Goal: Information Seeking & Learning: Learn about a topic

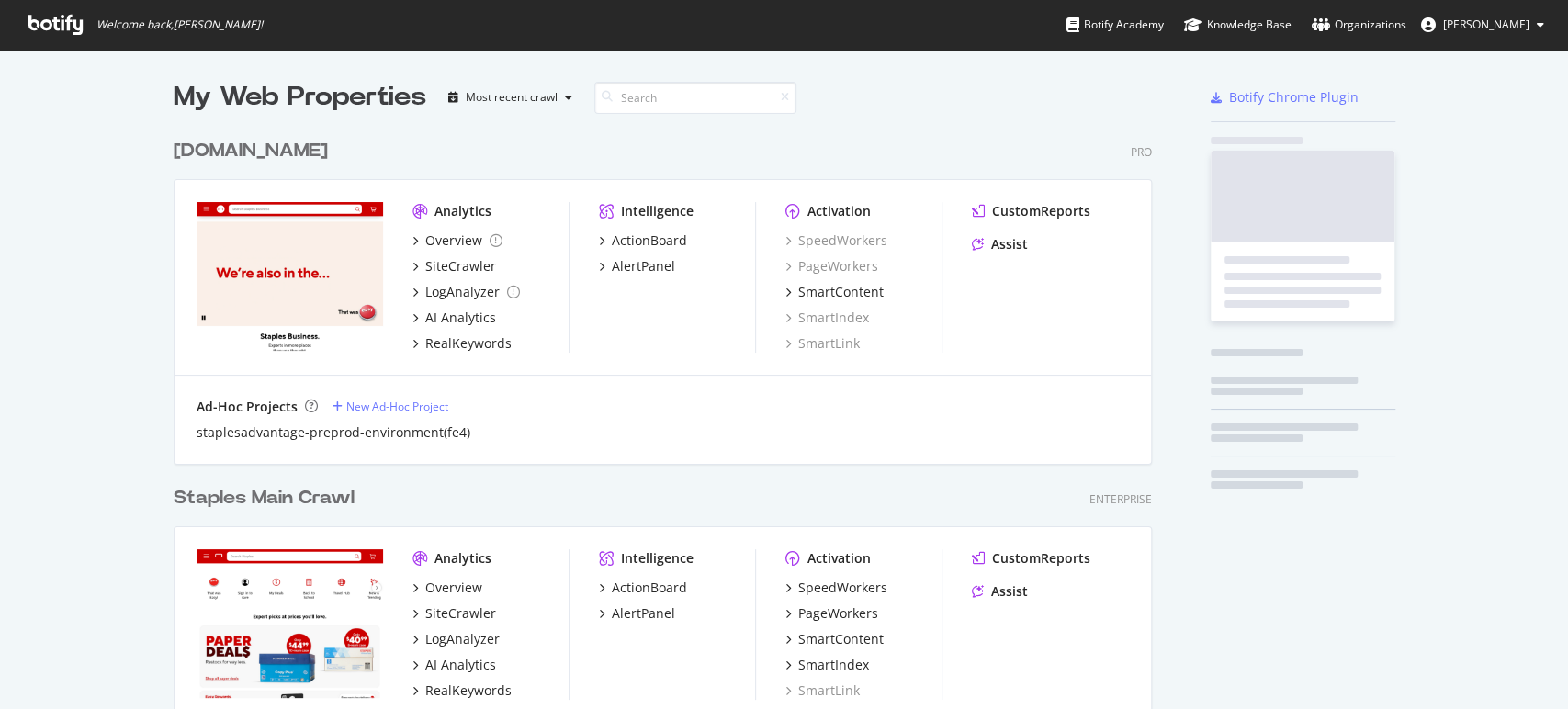
scroll to position [1431, 977]
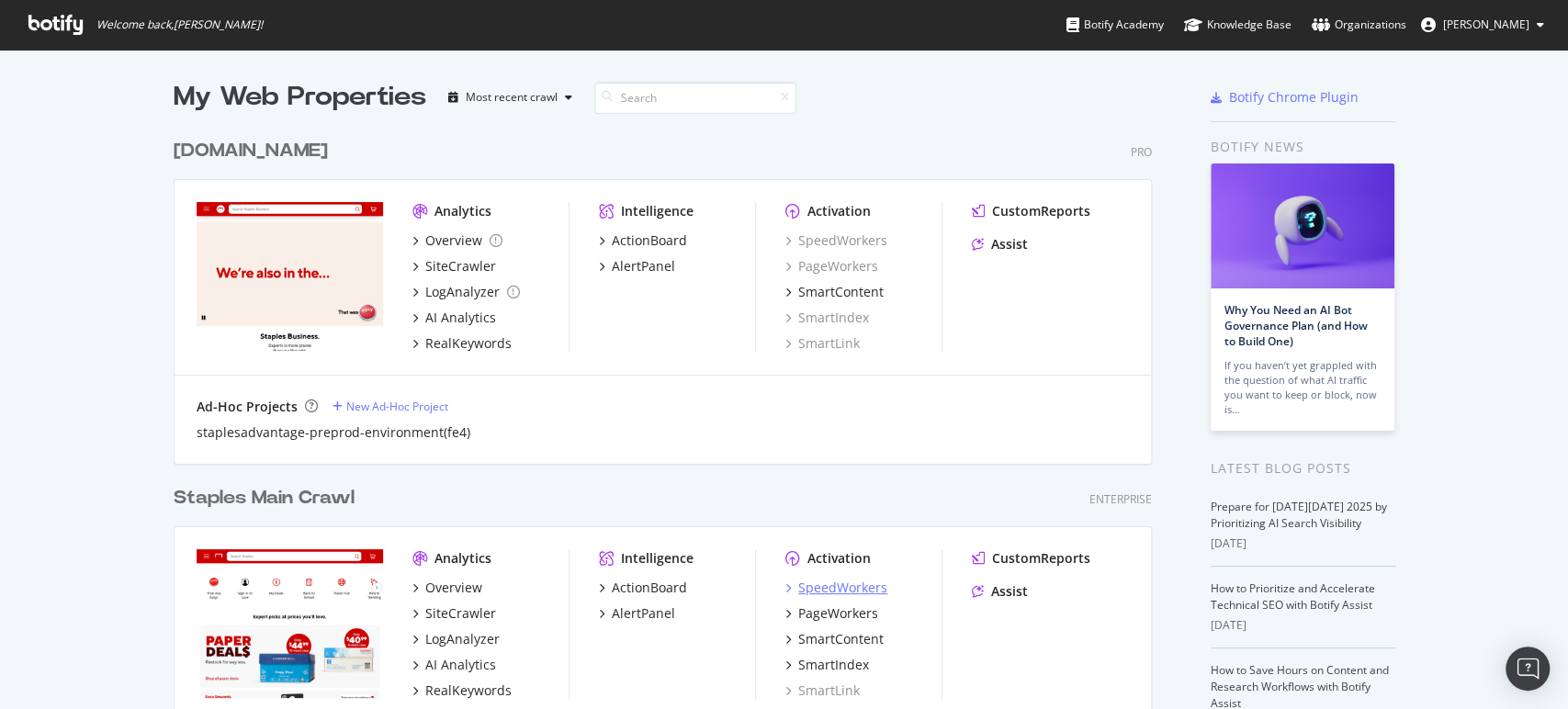
click at [831, 585] on div "SpeedWorkers" at bounding box center [843, 587] width 89 height 19
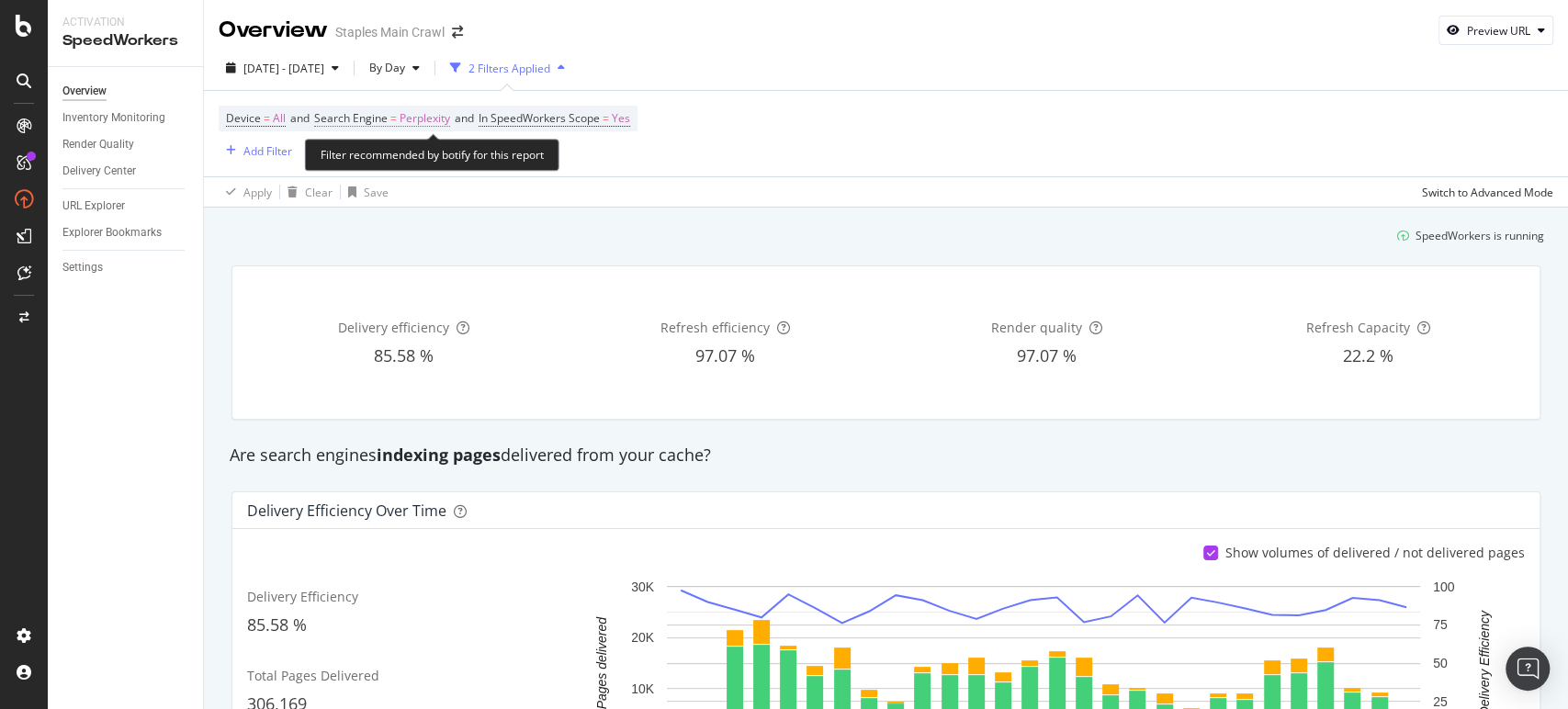
click at [432, 119] on span "Perplexity" at bounding box center [424, 119] width 50 height 26
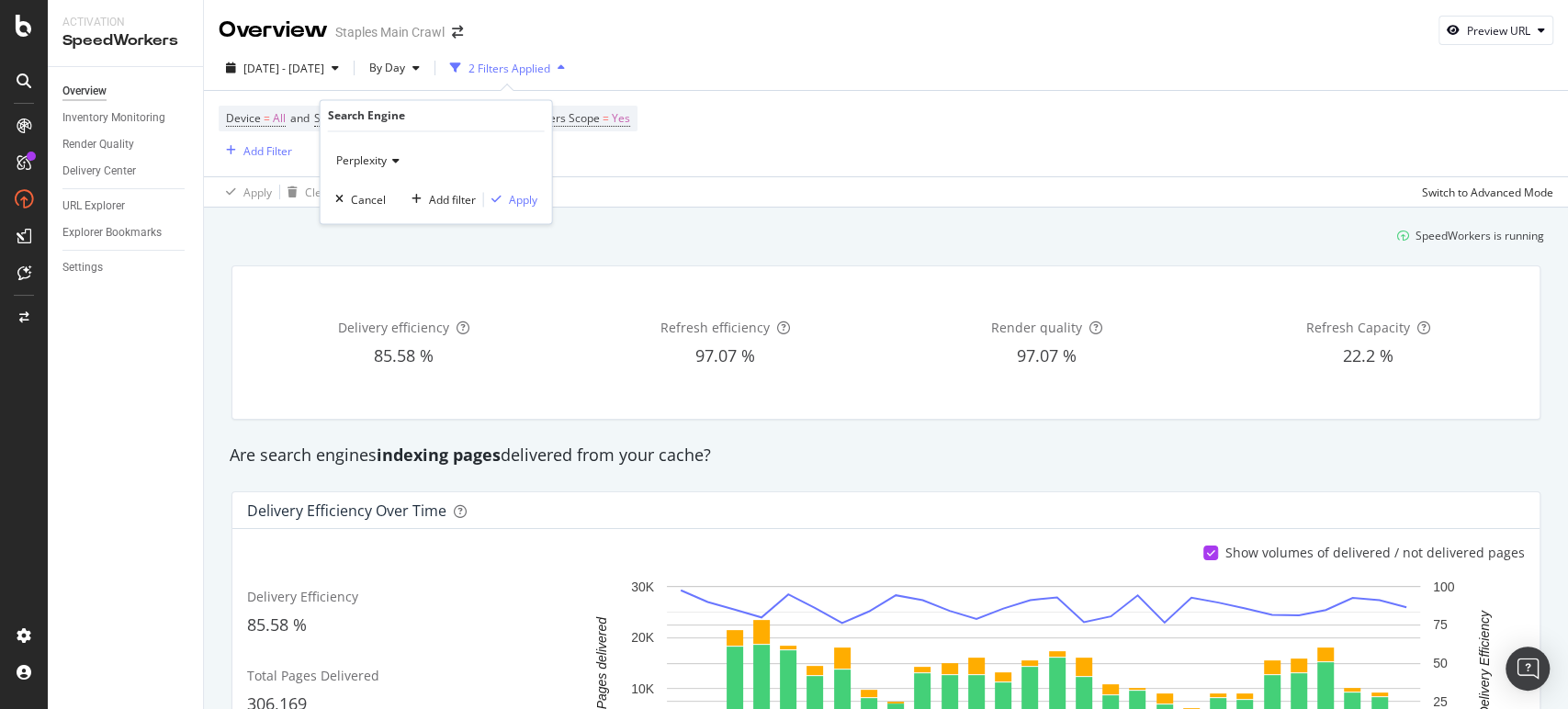
click at [397, 160] on icon at bounding box center [393, 161] width 13 height 11
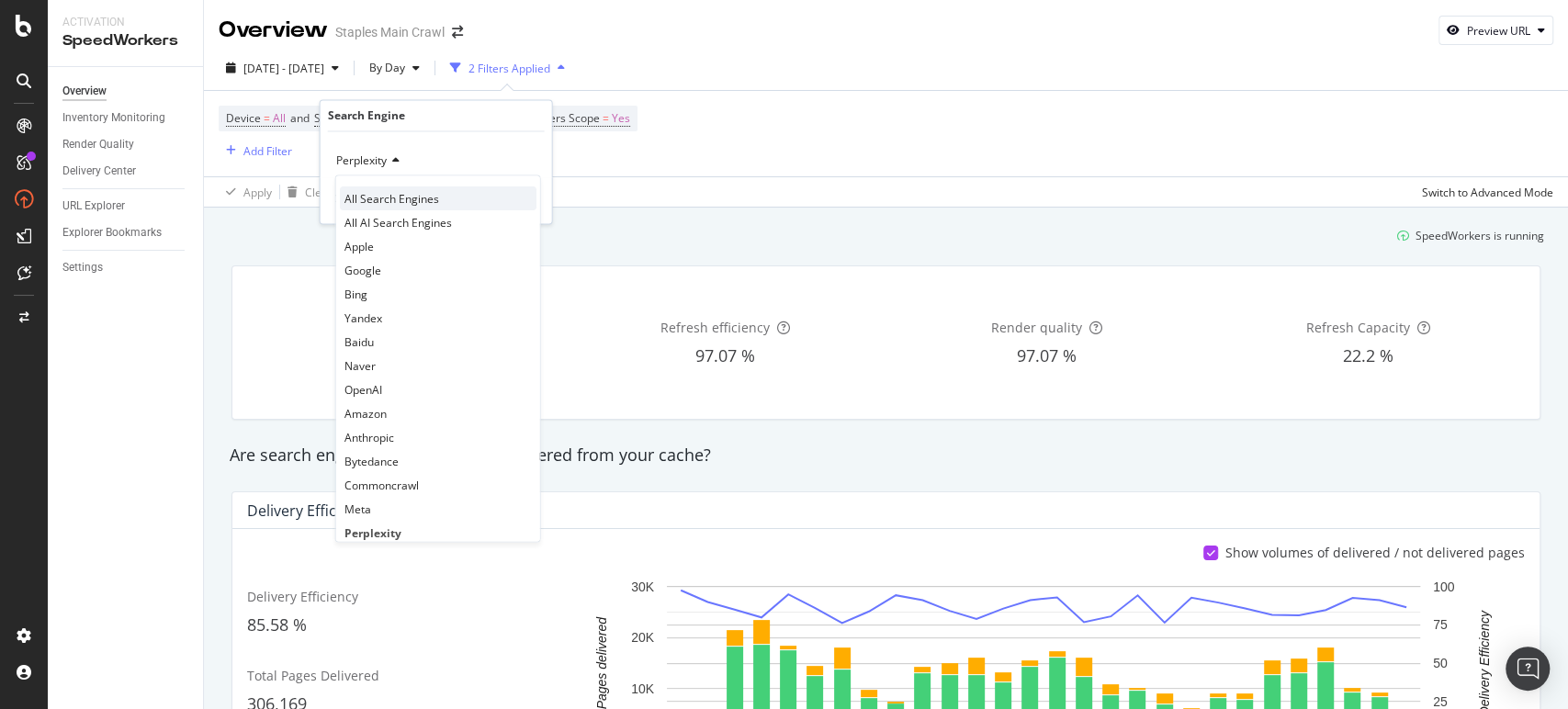
click at [396, 191] on span "All Search Engines" at bounding box center [392, 199] width 95 height 16
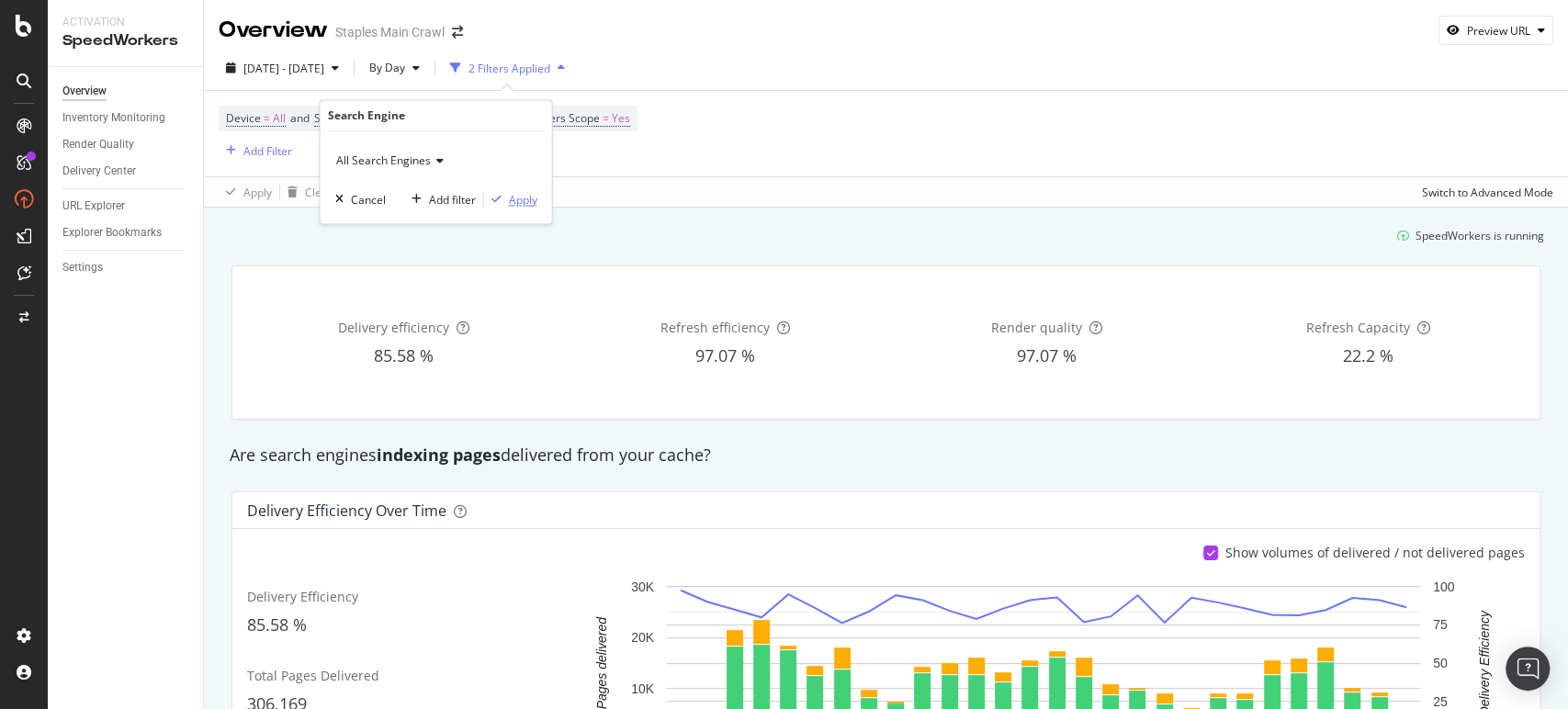
click at [519, 197] on div "Apply" at bounding box center [522, 200] width 29 height 16
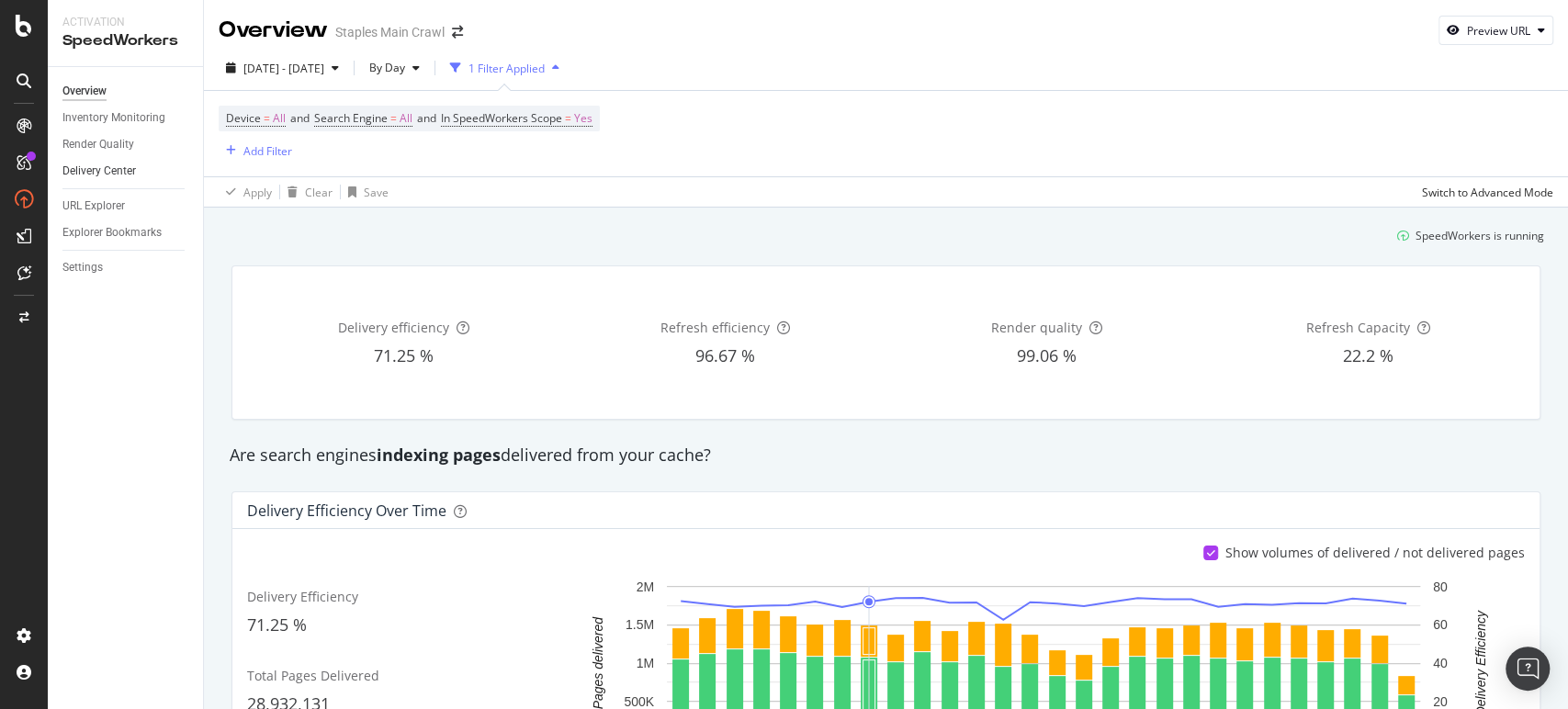
drag, startPoint x: 91, startPoint y: 167, endPoint x: 178, endPoint y: 176, distance: 87.5
click at [91, 167] on div "Delivery Center" at bounding box center [99, 170] width 73 height 19
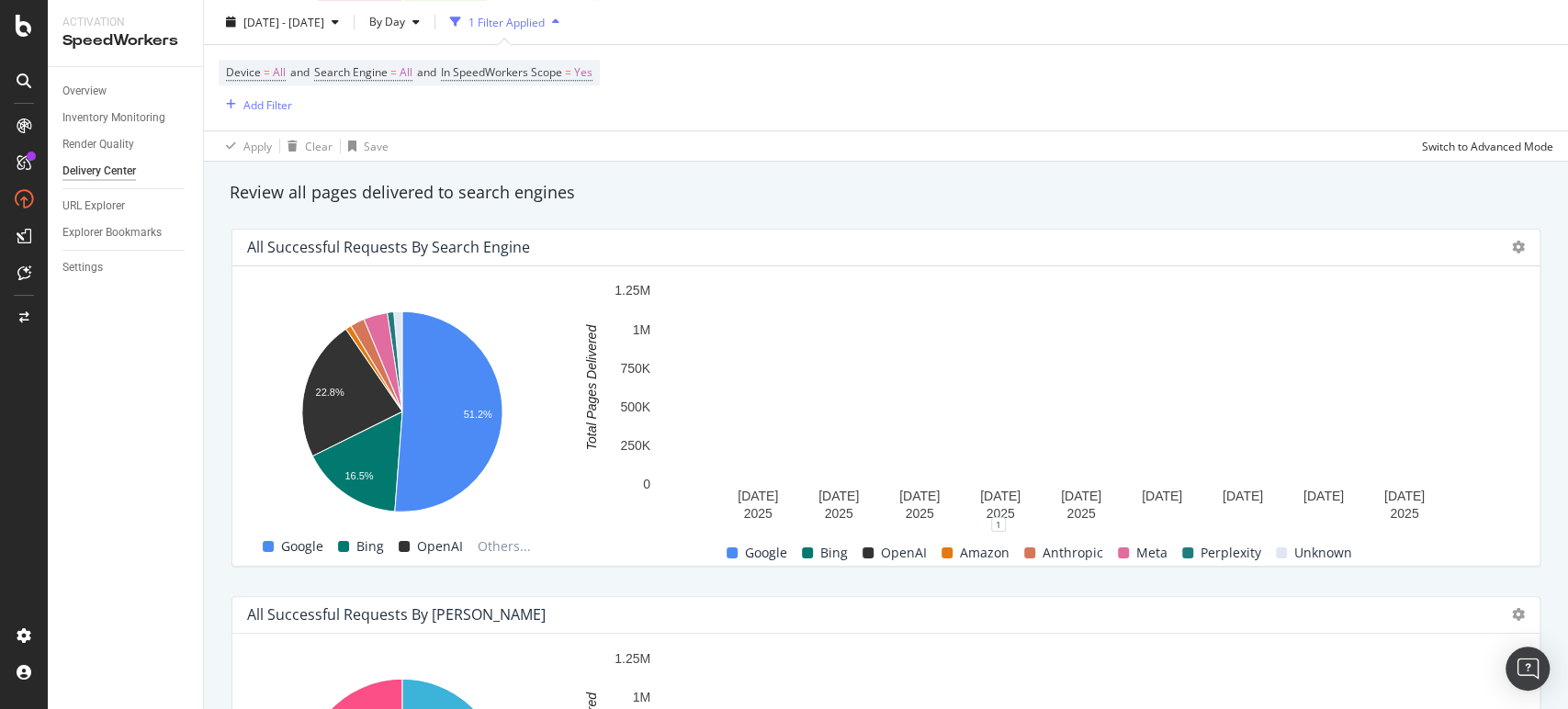
scroll to position [611, 0]
